Goal: Information Seeking & Learning: Learn about a topic

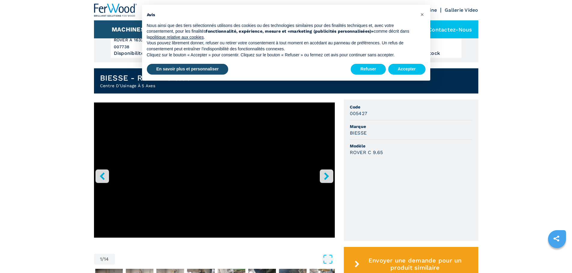
click at [323, 174] on icon "right-button" at bounding box center [327, 177] width 8 height 8
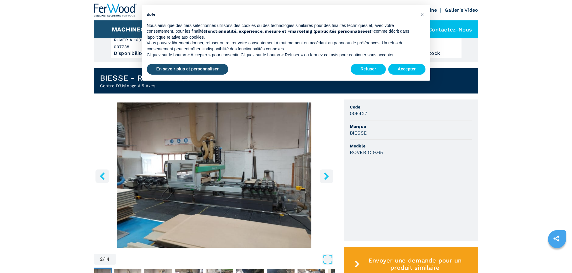
click at [323, 174] on icon "right-button" at bounding box center [327, 177] width 8 height 8
click at [104, 178] on icon "left-button" at bounding box center [102, 177] width 8 height 8
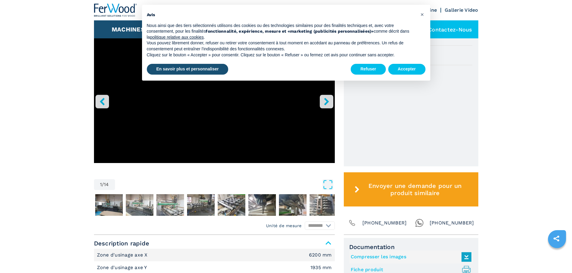
scroll to position [210, 0]
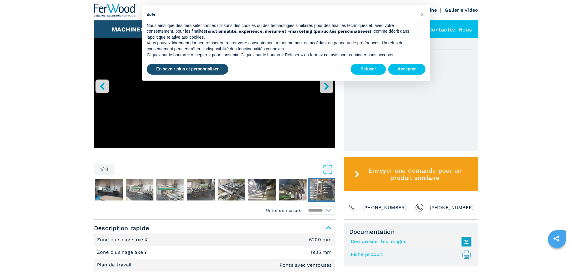
click at [315, 182] on img "Go to Slide 9" at bounding box center [323, 190] width 28 height 22
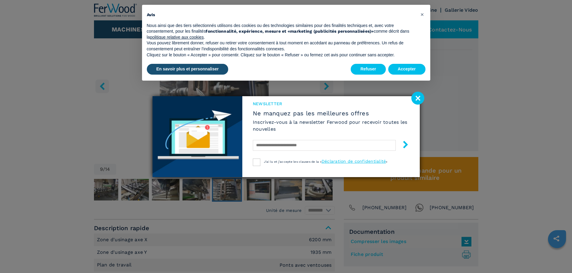
click at [413, 97] on image at bounding box center [417, 98] width 13 height 13
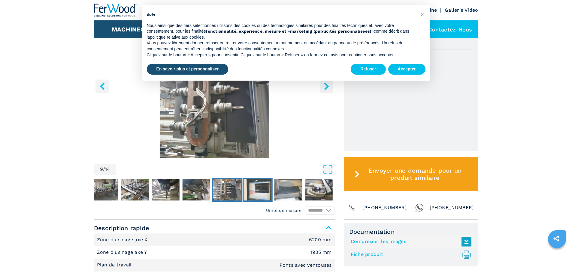
click at [257, 194] on img "Go to Slide 10" at bounding box center [257, 190] width 28 height 22
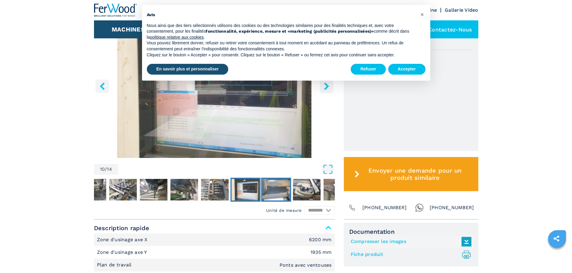
click at [270, 193] on img "Go to Slide 11" at bounding box center [276, 190] width 28 height 22
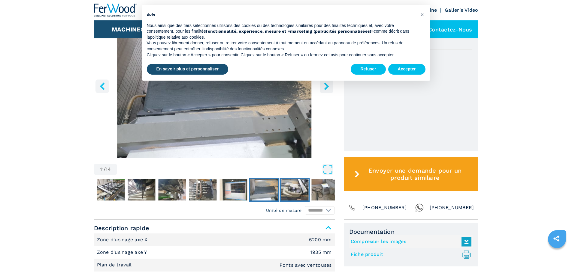
click at [292, 193] on img "Go to Slide 12" at bounding box center [295, 190] width 28 height 22
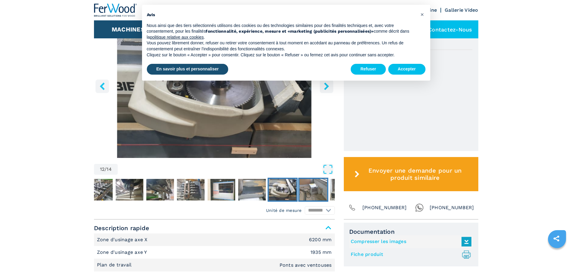
click at [314, 189] on img "Go to Slide 13" at bounding box center [313, 190] width 28 height 22
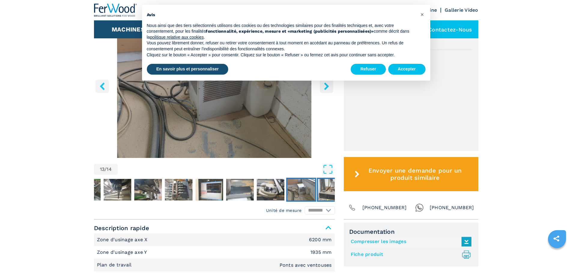
click at [323, 191] on img "Go to Slide 14" at bounding box center [332, 190] width 28 height 22
